Goal: Navigation & Orientation: Find specific page/section

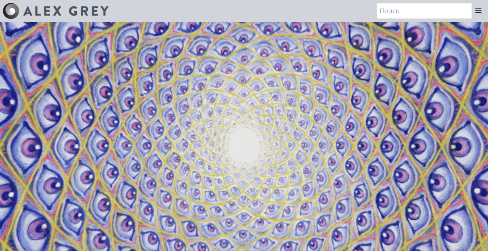
click at [480, 11] on icon at bounding box center [478, 10] width 8 height 8
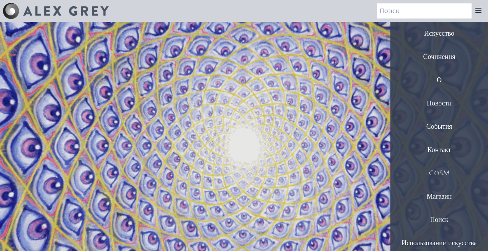
click at [437, 101] on font "Новости" at bounding box center [438, 104] width 25 height 8
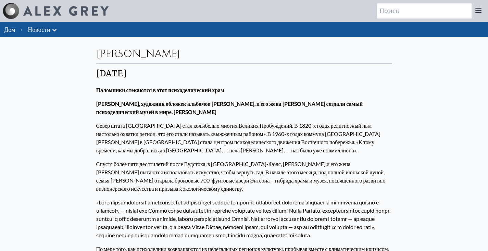
click at [482, 13] on div at bounding box center [478, 10] width 14 height 15
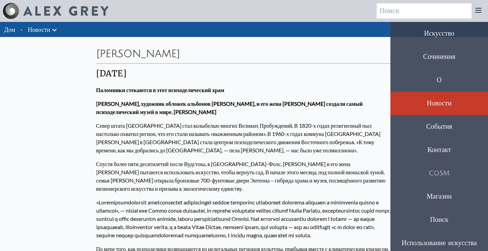
click at [424, 130] on div "События" at bounding box center [439, 126] width 98 height 23
click at [451, 144] on div "Контакт" at bounding box center [439, 149] width 98 height 23
